Goal: Find specific page/section: Find specific page/section

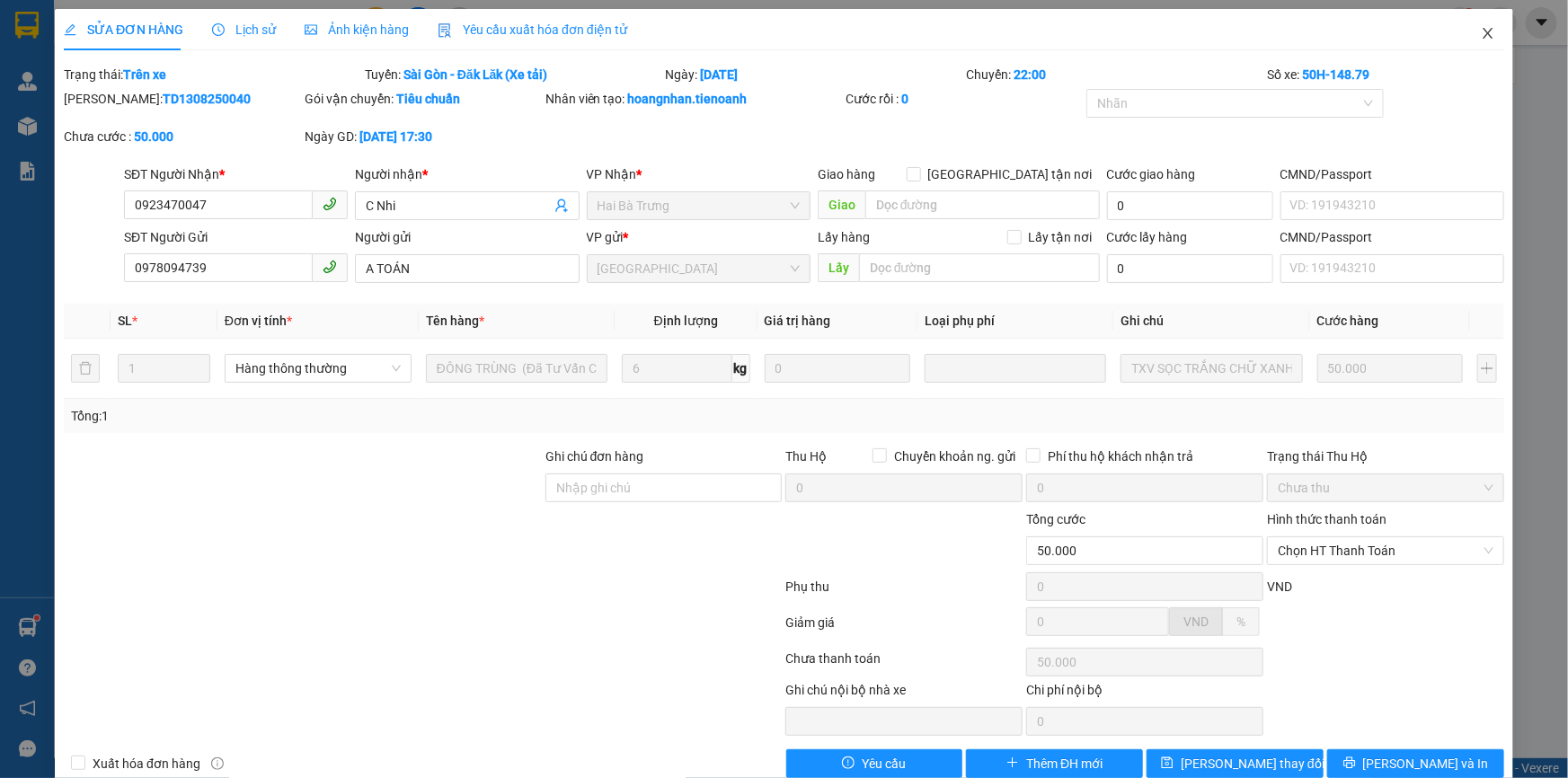
click at [1481, 36] on icon "close" at bounding box center [1487, 33] width 14 height 14
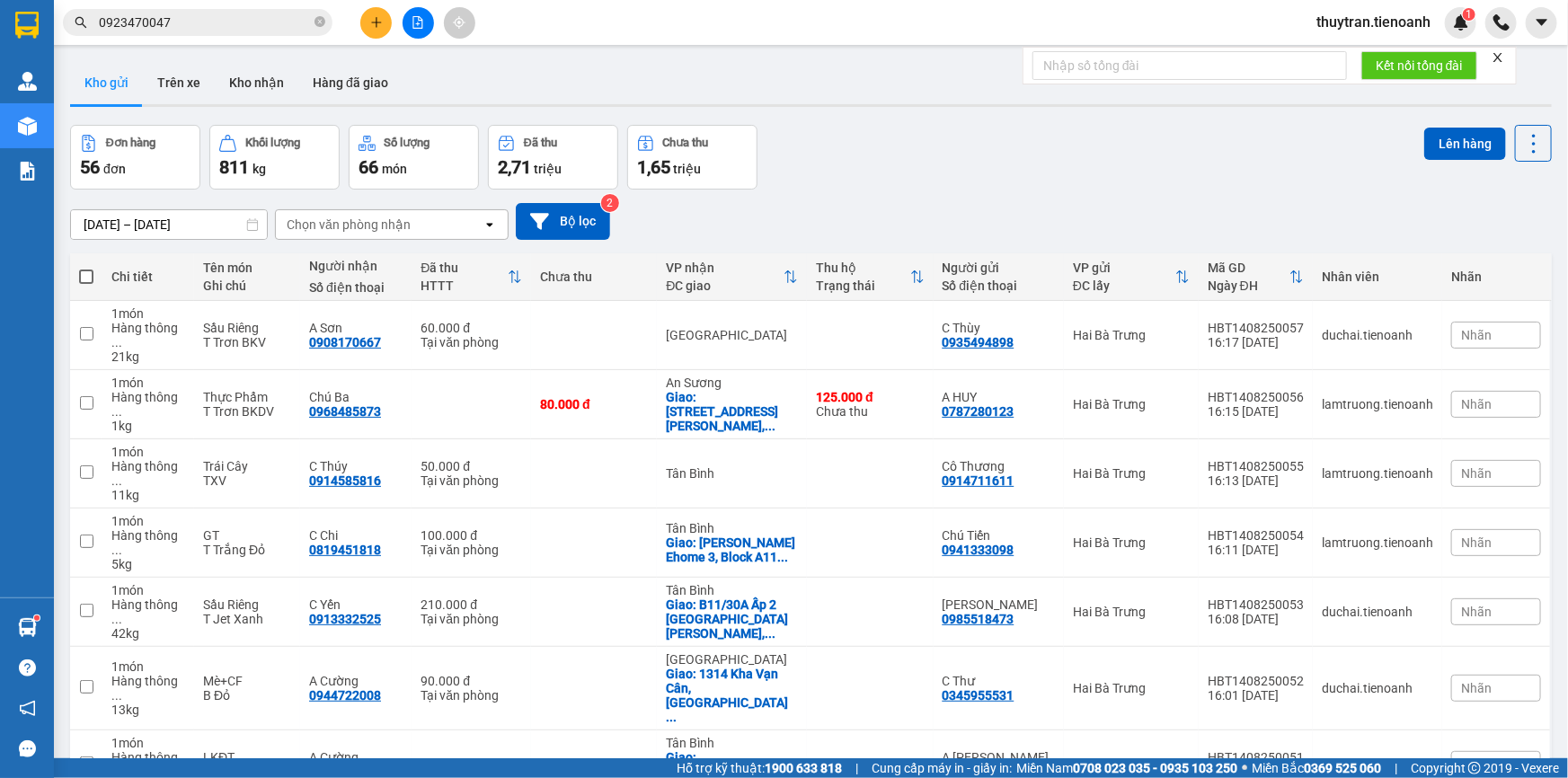
click at [228, 35] on span "0923470047" at bounding box center [197, 22] width 270 height 27
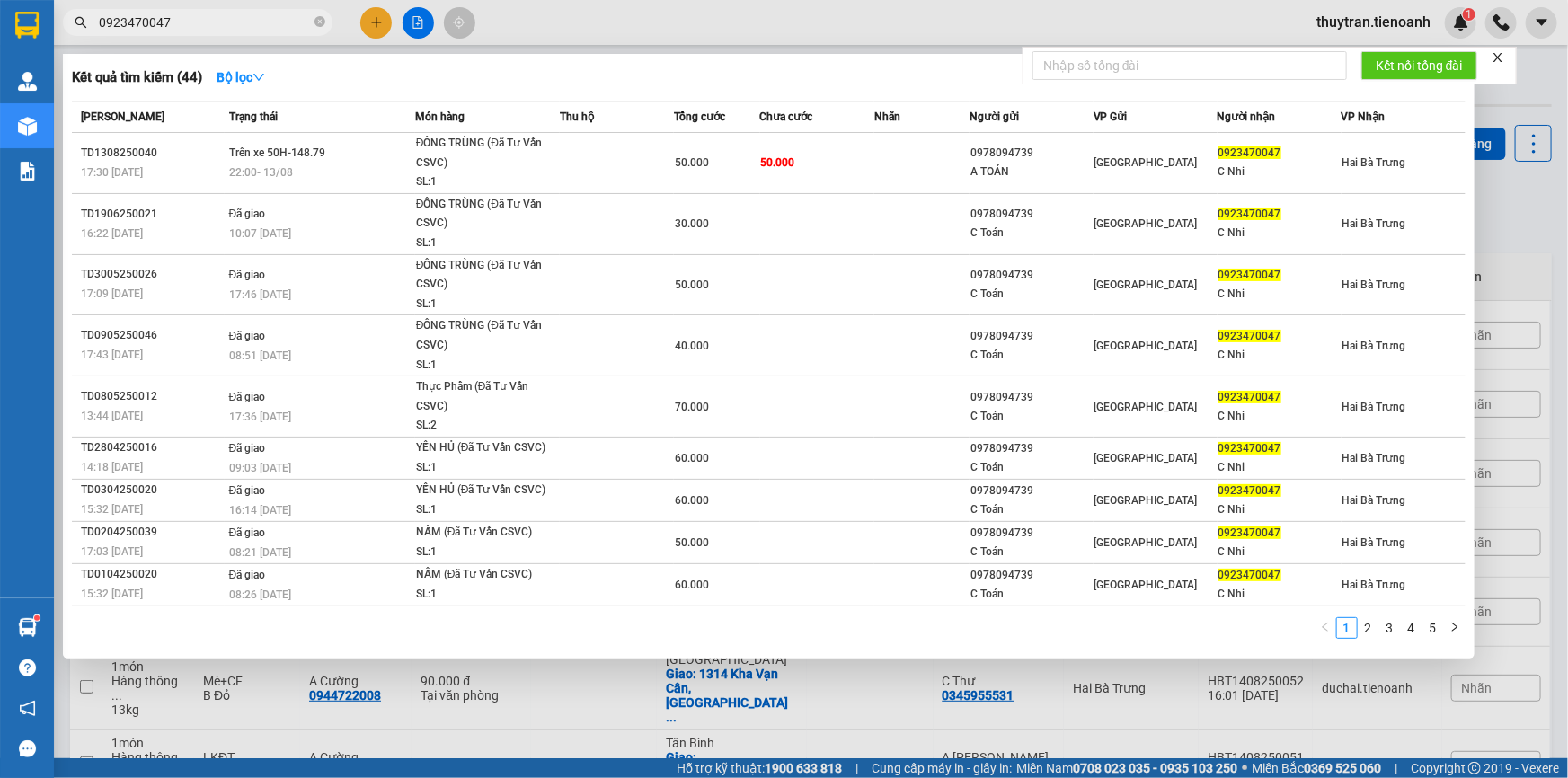
click at [216, 20] on input "0923470047" at bounding box center [205, 22] width 212 height 20
click at [595, 30] on div at bounding box center [784, 389] width 1568 height 778
